Goal: Task Accomplishment & Management: Complete application form

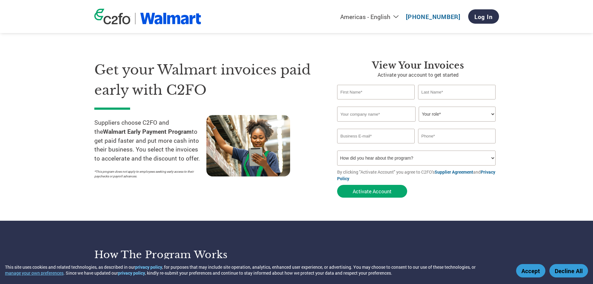
click at [387, 92] on input "text" at bounding box center [376, 92] width 78 height 15
type input "Mitlon"
click at [474, 92] on input "text" at bounding box center [457, 92] width 78 height 15
type input "[PERSON_NAME]"
click at [354, 141] on input "email" at bounding box center [376, 136] width 78 height 15
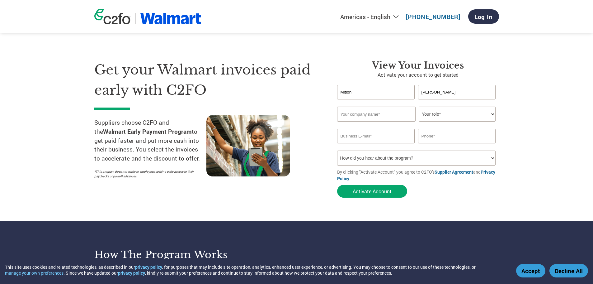
paste input "55 27 45 63 83"
type input "55 27 45 63 83"
click at [425, 136] on input "text" at bounding box center [457, 136] width 78 height 15
paste input "55 27 45 63 83"
click at [425, 136] on input "text" at bounding box center [457, 136] width 78 height 15
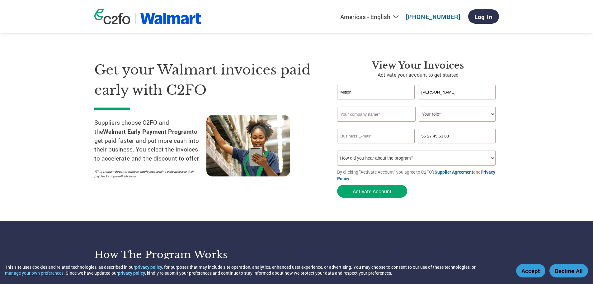
click at [419, 135] on input "55 27 45 63 83" at bounding box center [457, 136] width 78 height 15
type input "[PHONE_NUMBER]"
click at [398, 163] on select "How did you hear about the program? Received a letter Email Social Media Online…" at bounding box center [416, 157] width 159 height 15
select select "Other"
click at [337, 150] on select "How did you hear about the program? Received a letter Email Social Media Online…" at bounding box center [416, 157] width 159 height 15
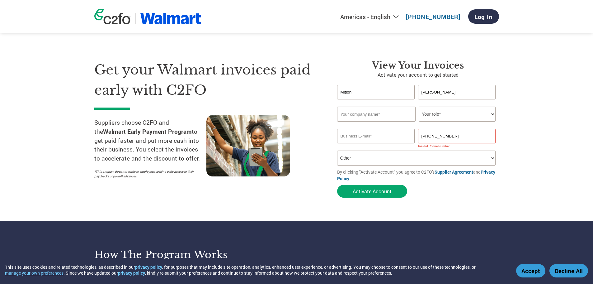
click at [371, 133] on input "email" at bounding box center [376, 136] width 78 height 15
paste input "[EMAIL_ADDRESS][DOMAIN_NAME]"
type input "[EMAIL_ADDRESS][DOMAIN_NAME]"
click at [438, 113] on select "Your role* CFO Controller Credit Manager Finance Director Treasurer CEO Preside…" at bounding box center [457, 114] width 77 height 15
select select "CREDIT_MANAGER"
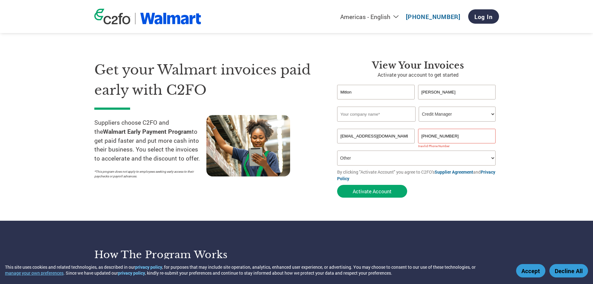
click at [419, 107] on select "Your role* CFO Controller Credit Manager Finance Director Treasurer CEO Preside…" at bounding box center [457, 114] width 77 height 15
click at [362, 111] on input "text" at bounding box center [376, 114] width 78 height 15
paste input "Calza [PERSON_NAME] De Cv"
type input "Calza [PERSON_NAME] De Cv"
click at [485, 114] on select "Your role* CFO Controller Credit Manager Finance Director Treasurer CEO Preside…" at bounding box center [457, 114] width 77 height 15
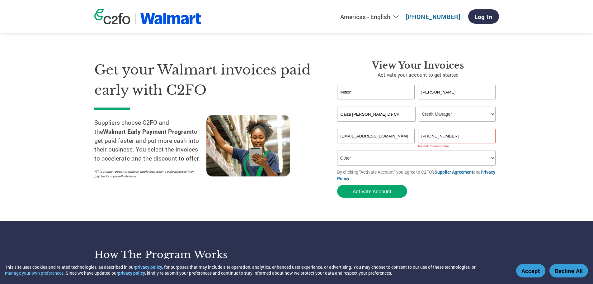
select select "FINANCE_DIRECTOR"
click at [419, 107] on select "Your role* CFO Controller Credit Manager Finance Director Treasurer CEO Preside…" at bounding box center [457, 114] width 77 height 15
click at [357, 93] on input "Mitlon" at bounding box center [376, 92] width 78 height 15
type input "[PERSON_NAME]"
click at [368, 195] on button "Activate Account" at bounding box center [372, 191] width 70 height 13
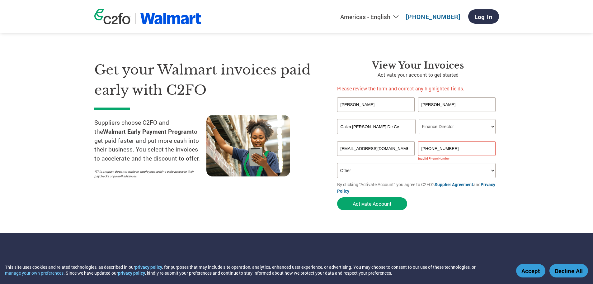
click at [435, 146] on input "[PHONE_NUMBER]" at bounding box center [457, 148] width 78 height 15
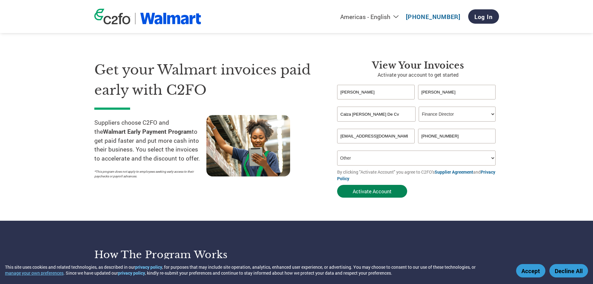
type input "[PHONE_NUMBER]"
click at [370, 194] on button "Activate Account" at bounding box center [372, 191] width 70 height 13
